Goal: Browse casually

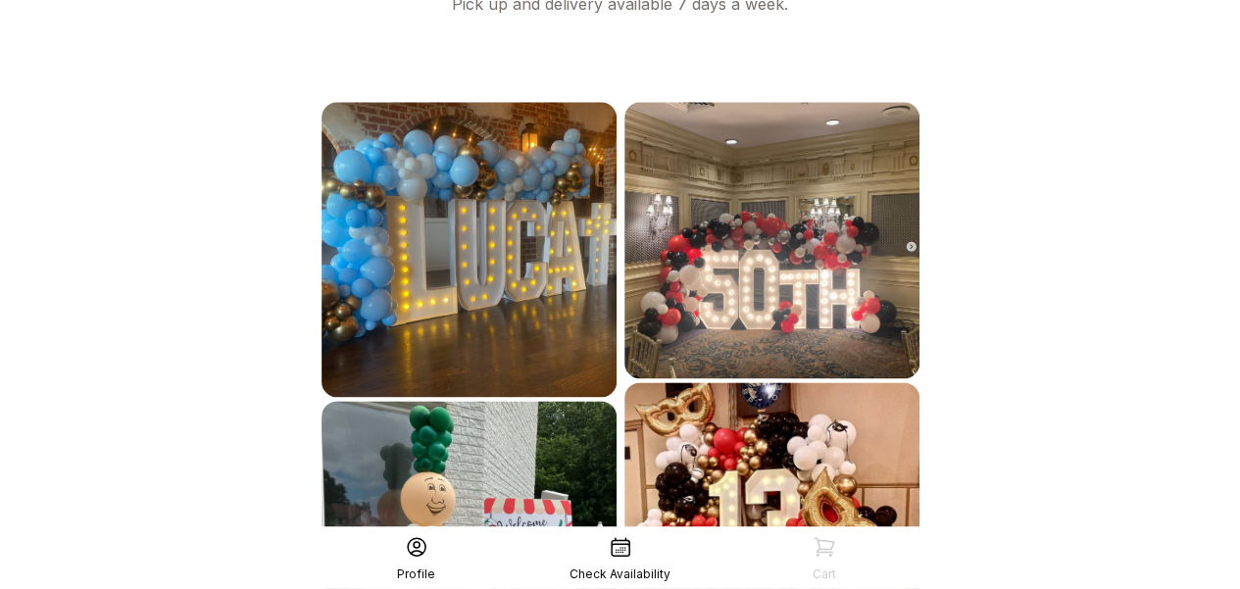
scroll to position [1263, 0]
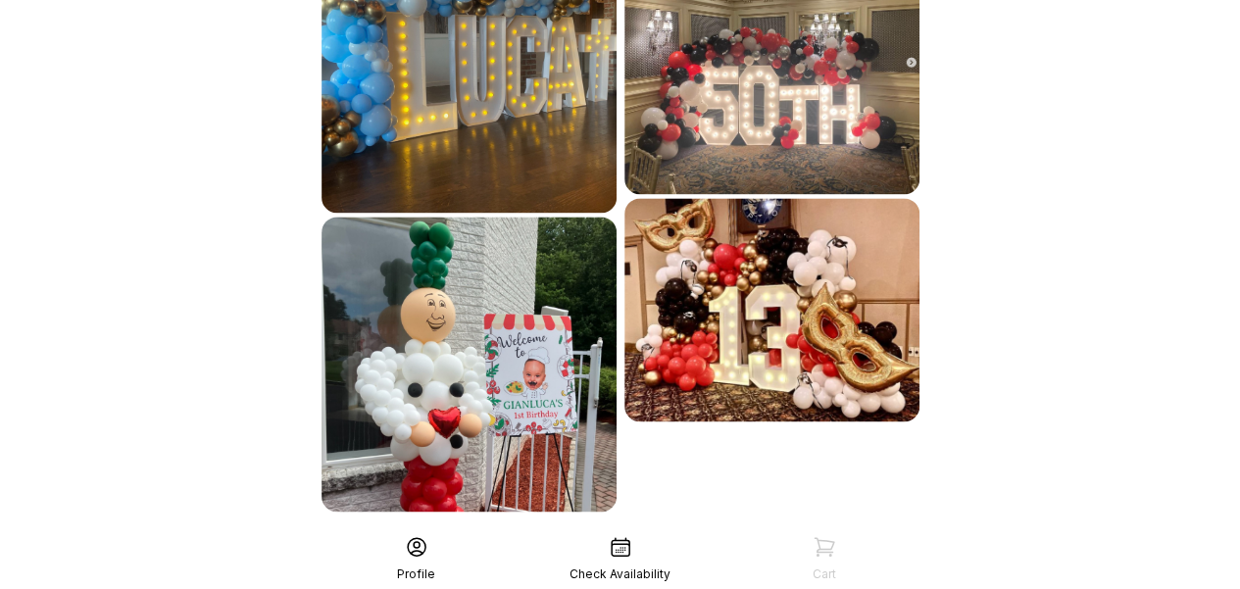
click at [626, 531] on div "See More" at bounding box center [621, 554] width 606 height 47
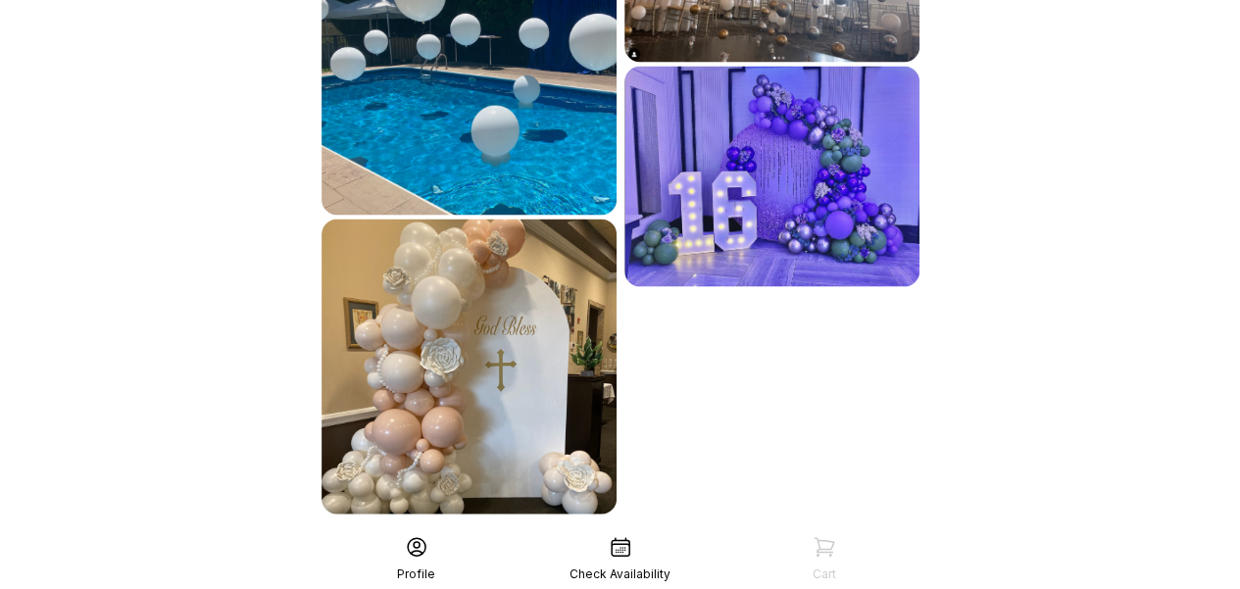
scroll to position [1861, 0]
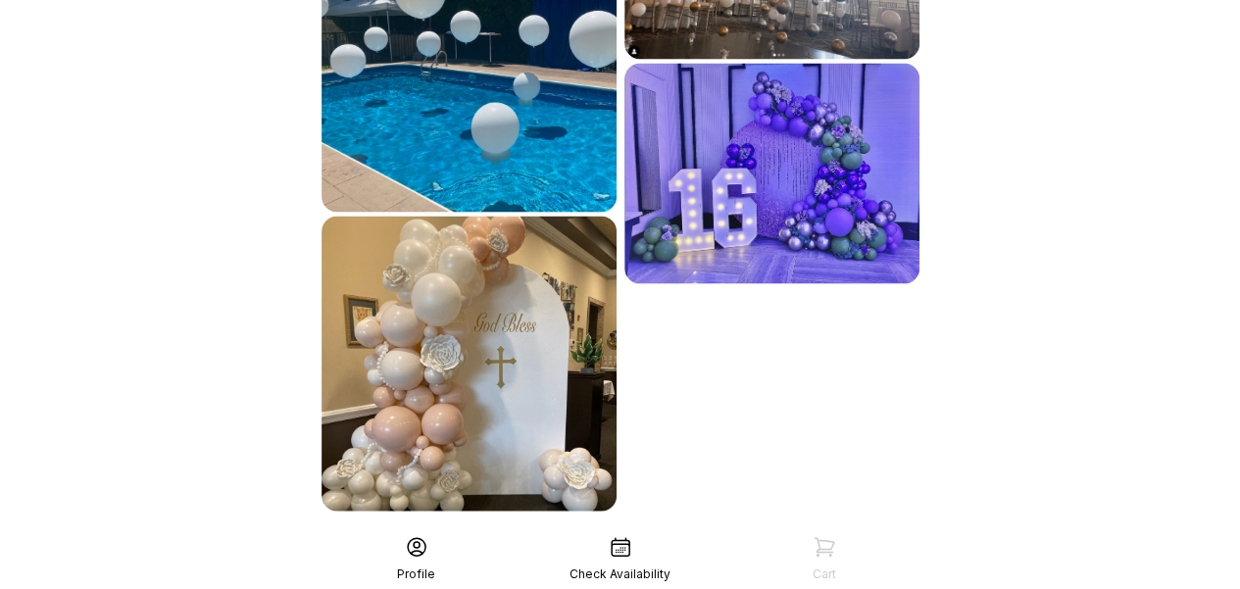
click at [679, 531] on div "See More" at bounding box center [621, 554] width 606 height 47
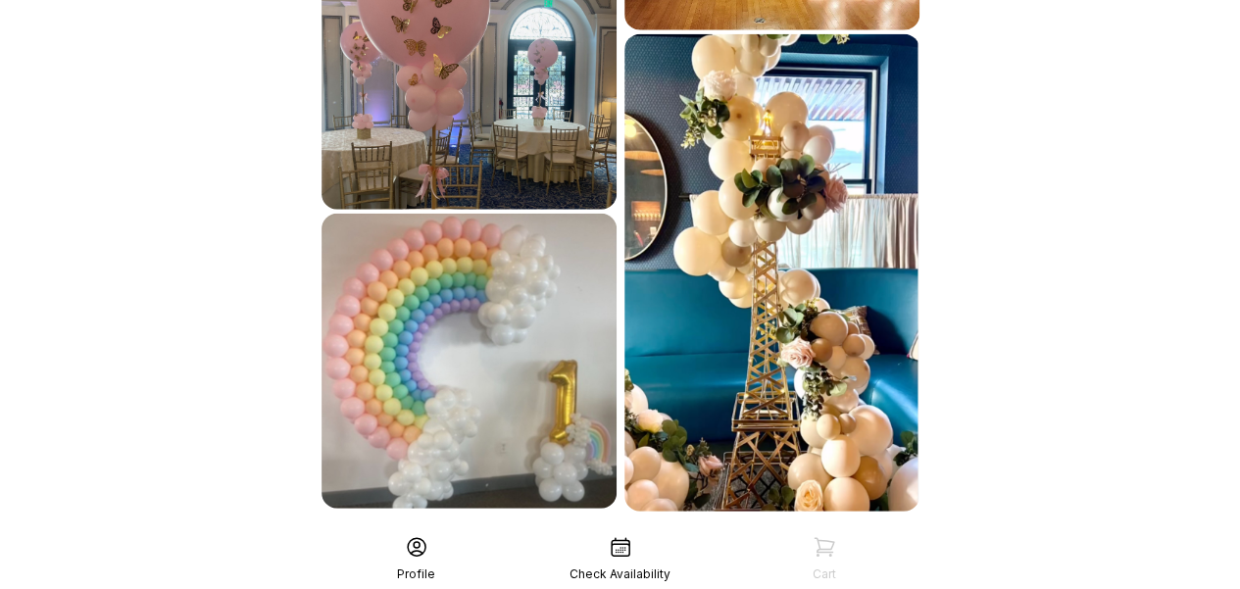
scroll to position [2463, 0]
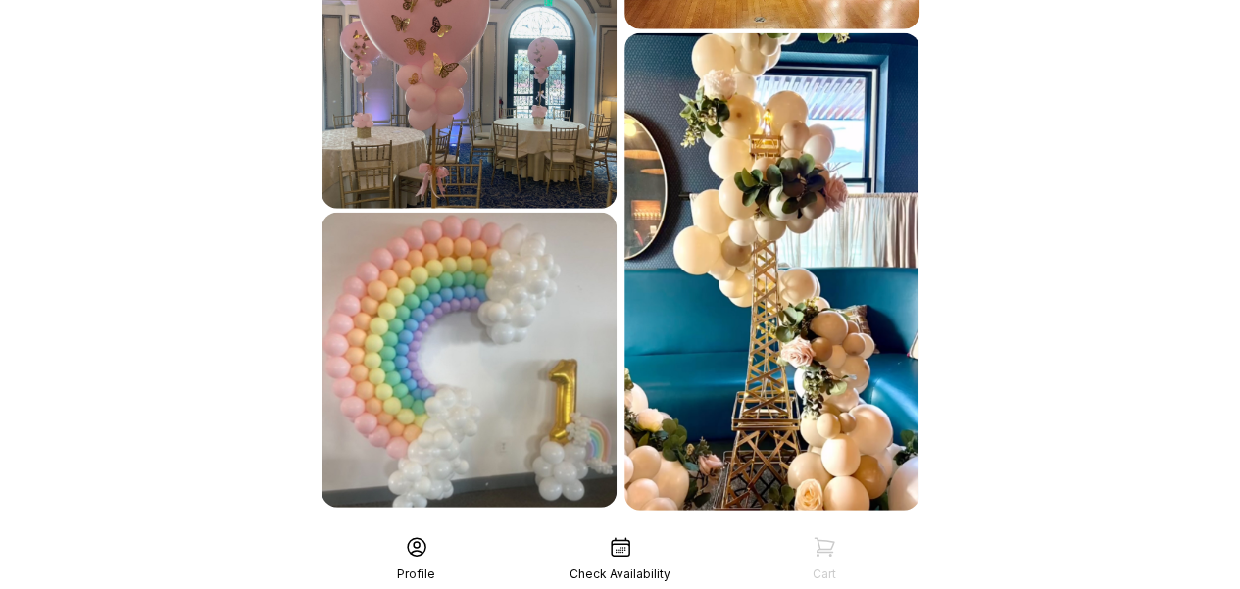
click at [618, 530] on div "See More" at bounding box center [621, 553] width 606 height 47
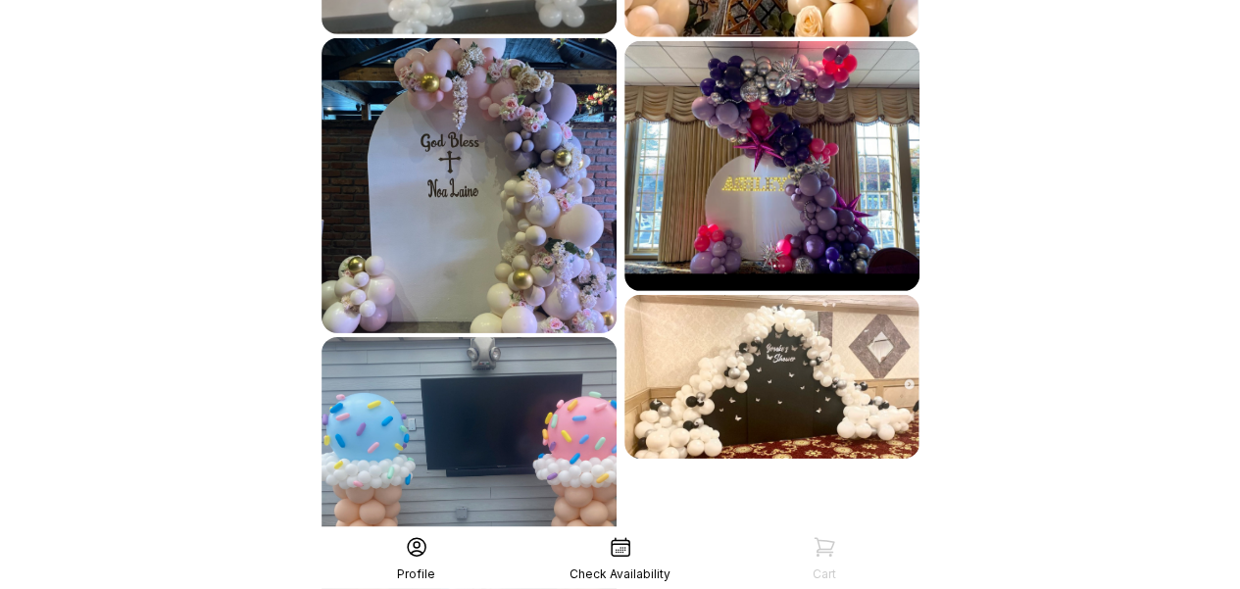
scroll to position [3057, 0]
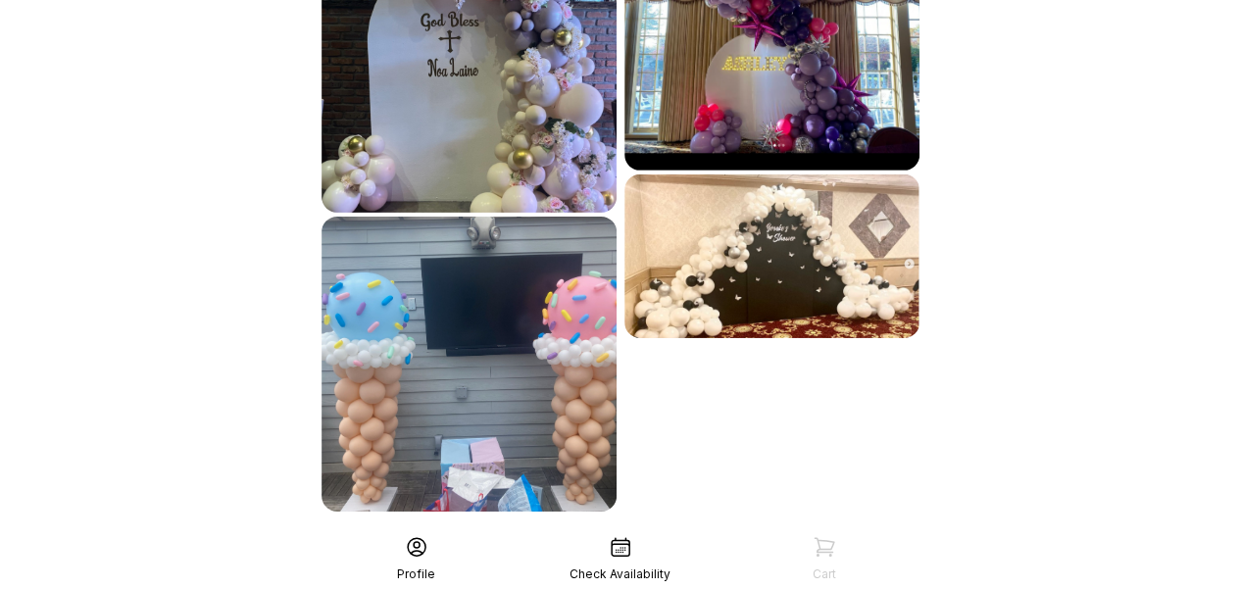
click at [647, 531] on div "See More" at bounding box center [621, 554] width 606 height 47
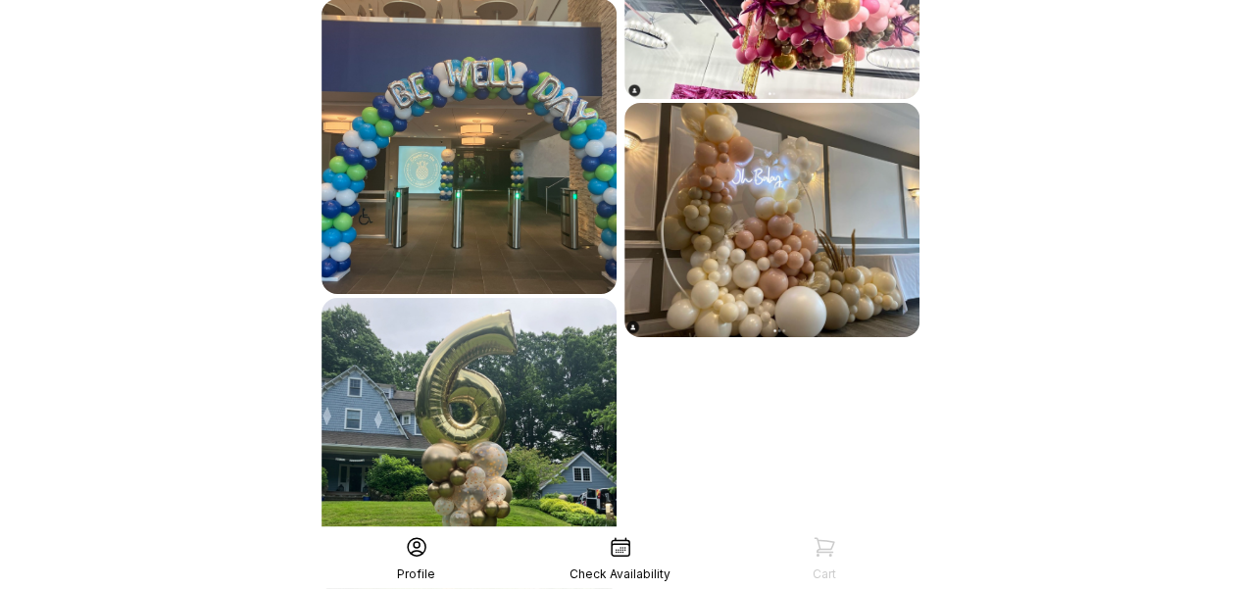
scroll to position [3655, 0]
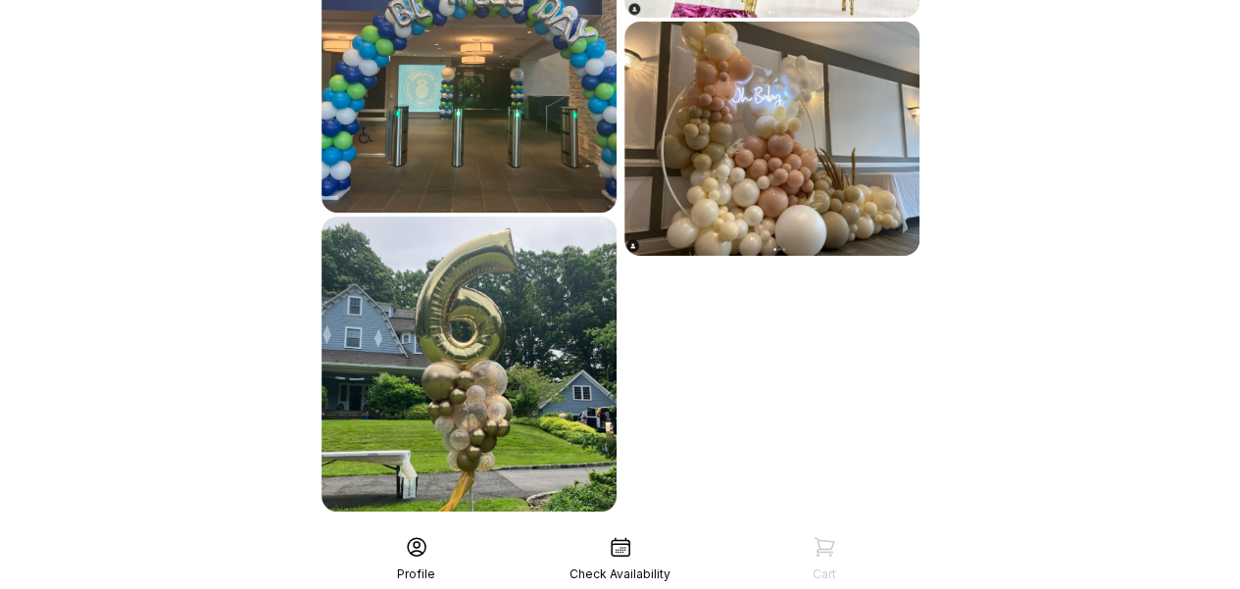
click at [644, 531] on div "See More" at bounding box center [621, 554] width 606 height 47
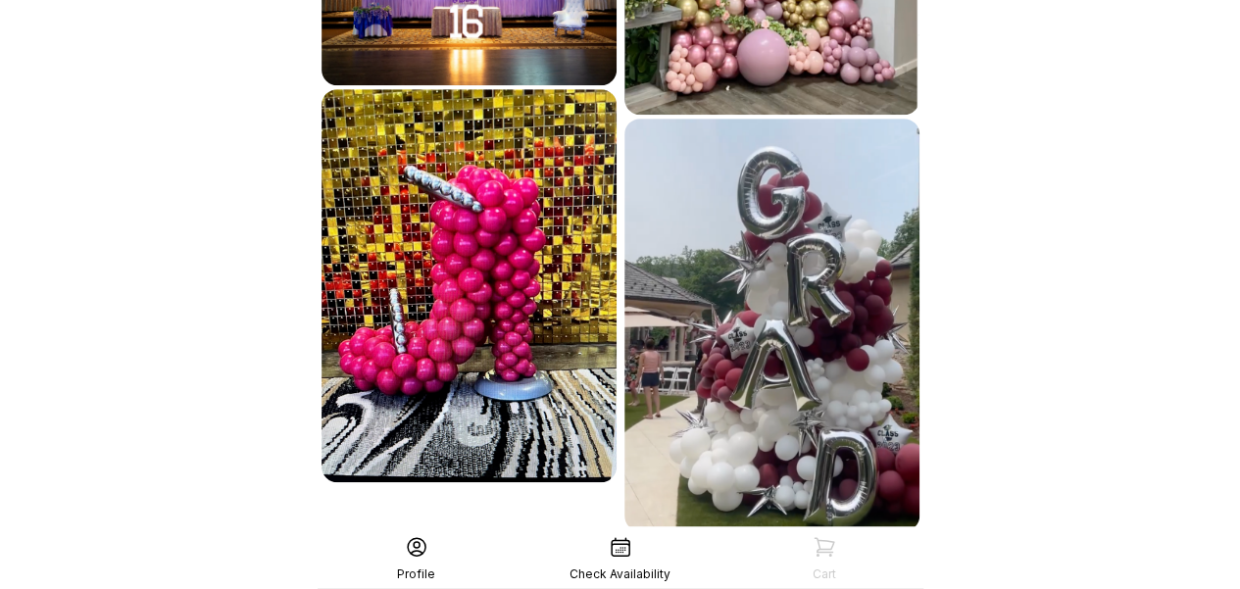
scroll to position [4302, 0]
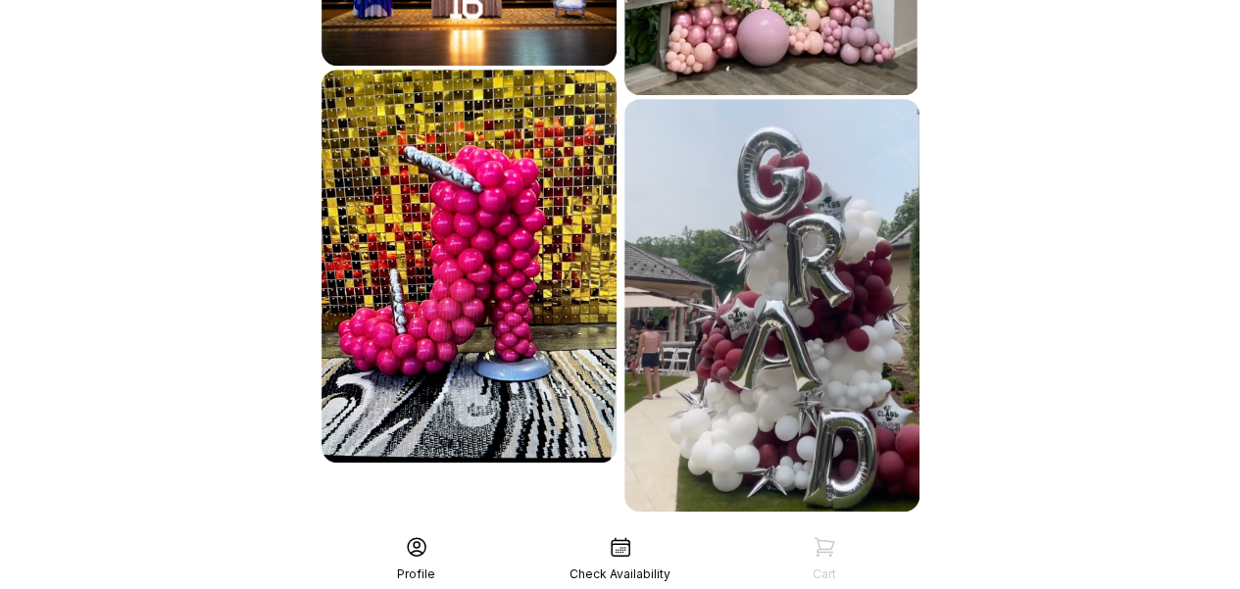
click at [613, 531] on div "See More" at bounding box center [621, 554] width 606 height 47
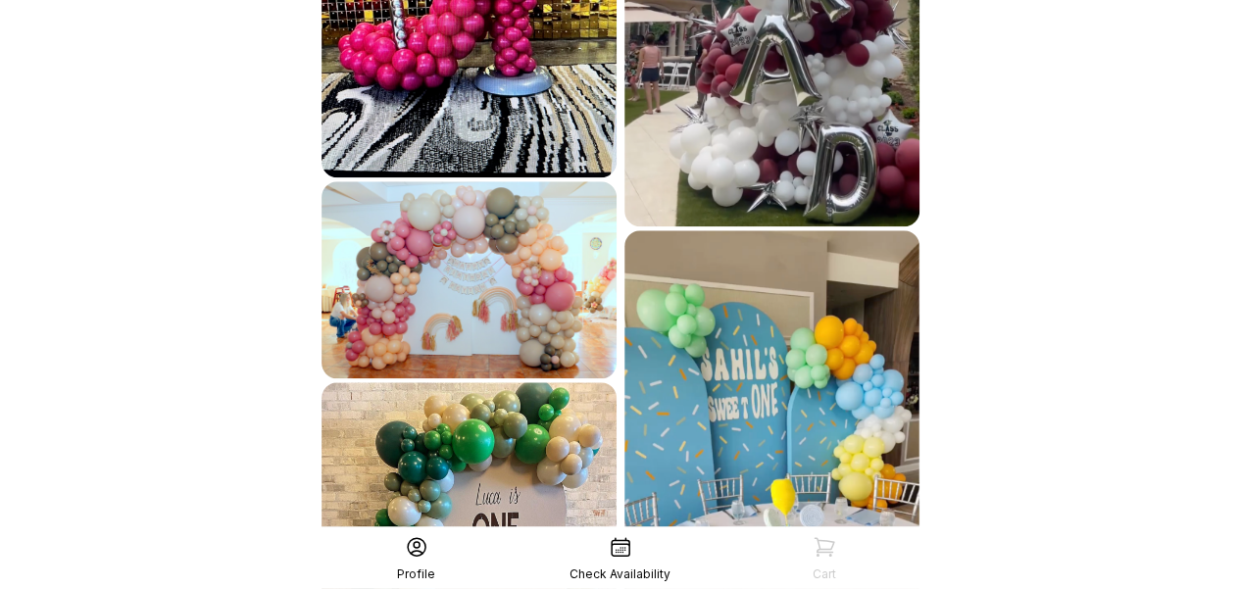
scroll to position [4596, 0]
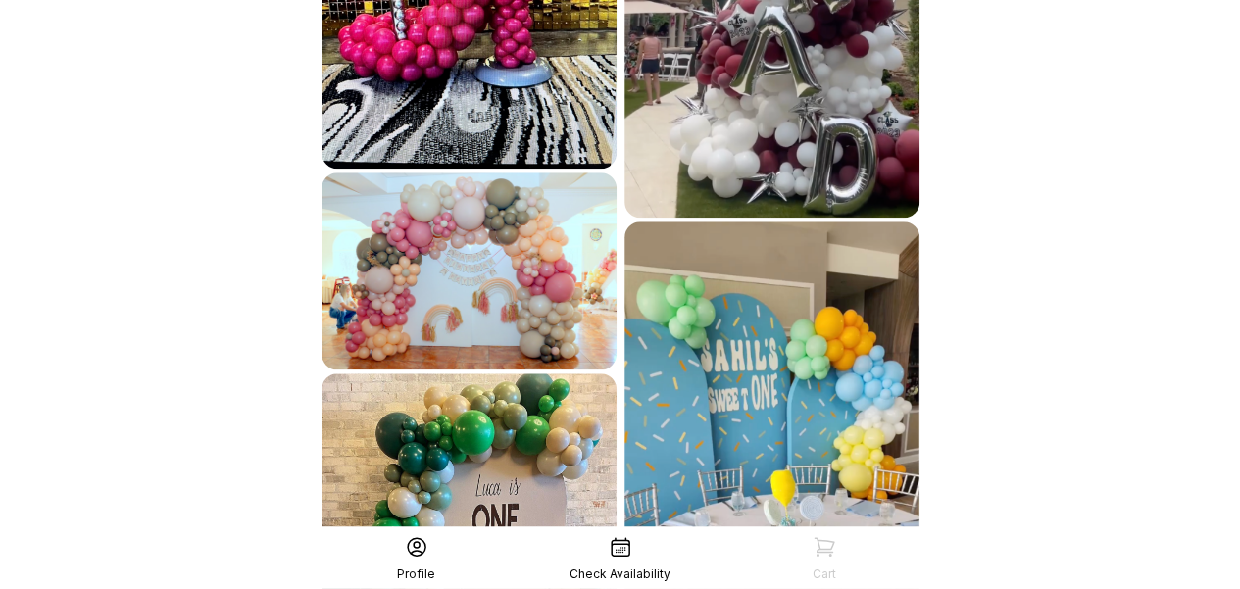
click at [449, 173] on img at bounding box center [469, 271] width 295 height 197
click at [561, 226] on img at bounding box center [469, 271] width 295 height 197
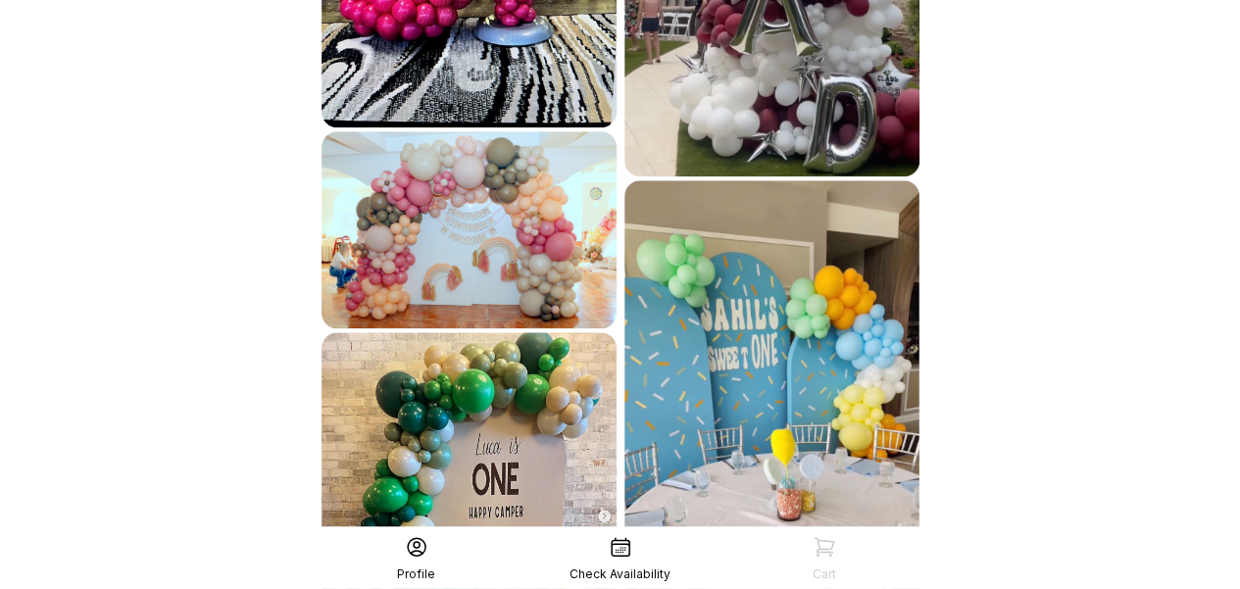
scroll to position [4636, 0]
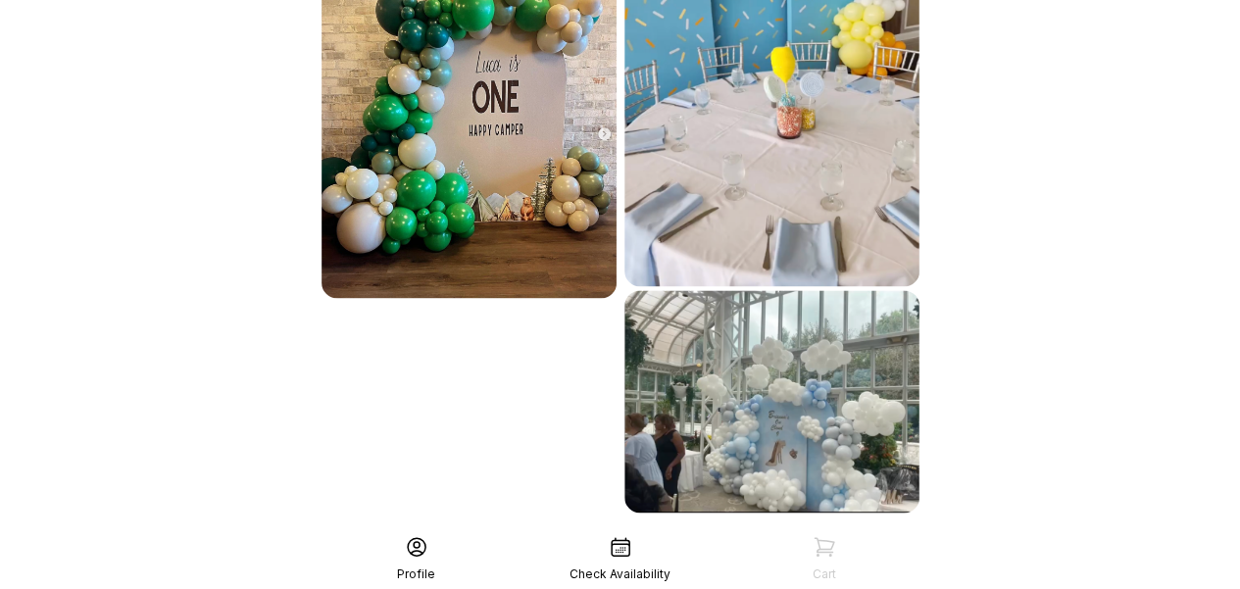
scroll to position [5021, 0]
click at [638, 531] on div "See More" at bounding box center [621, 554] width 606 height 47
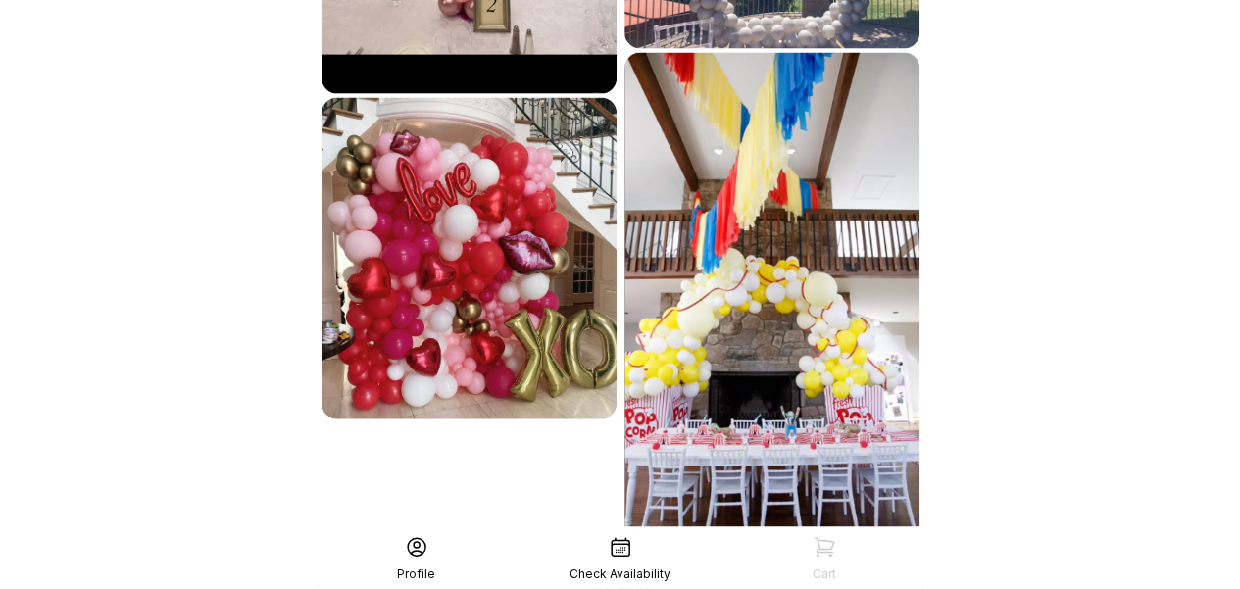
scroll to position [5755, 0]
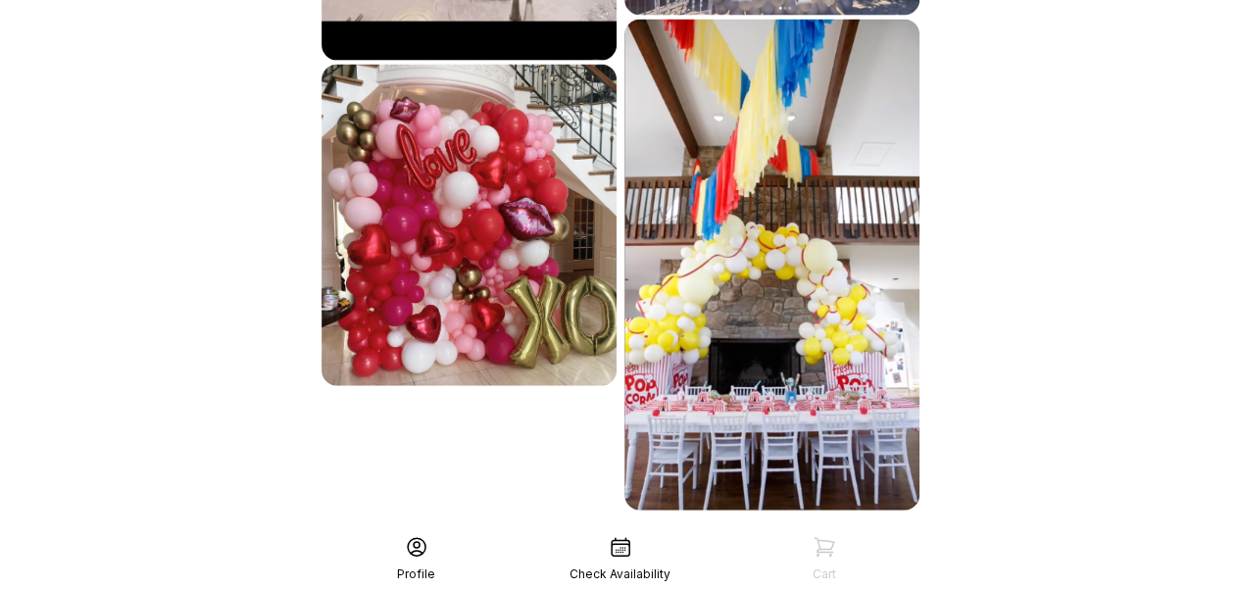
click at [638, 530] on div "See More" at bounding box center [621, 553] width 606 height 47
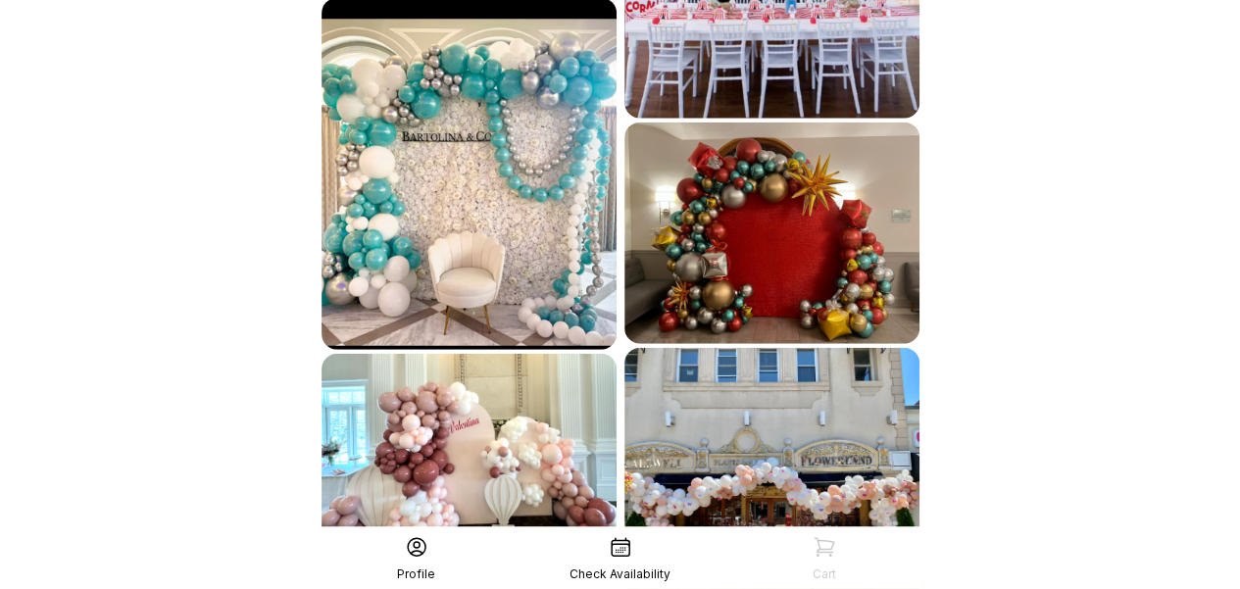
scroll to position [6241, 0]
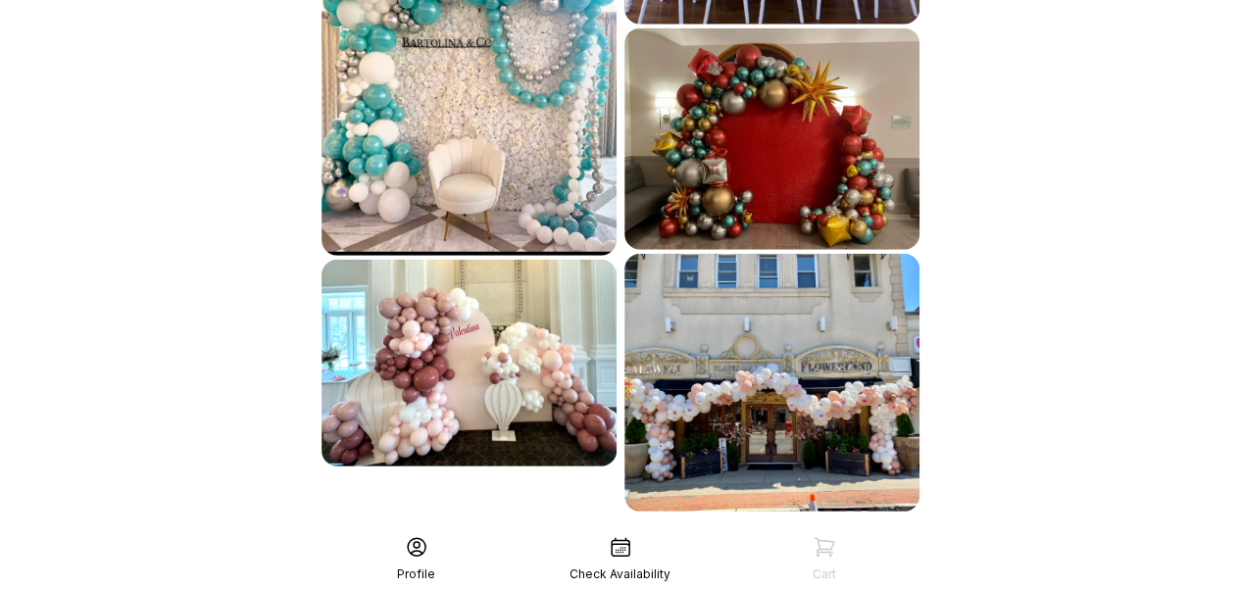
click at [638, 531] on div "See More" at bounding box center [621, 554] width 606 height 47
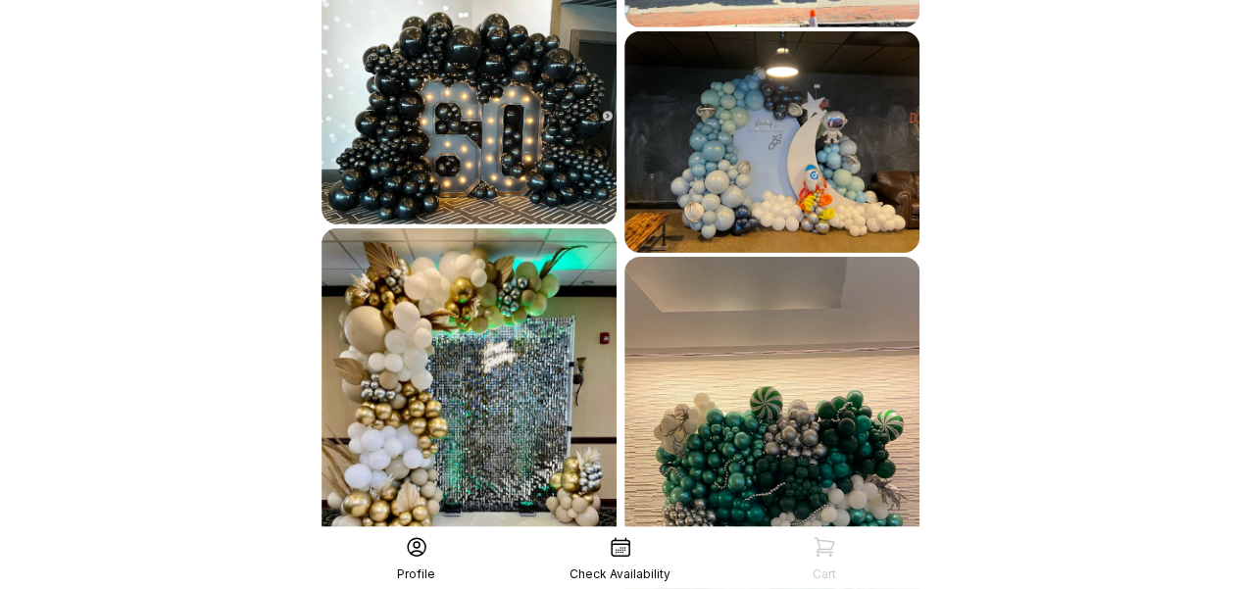
scroll to position [6732, 0]
